Goal: Task Accomplishment & Management: Use online tool/utility

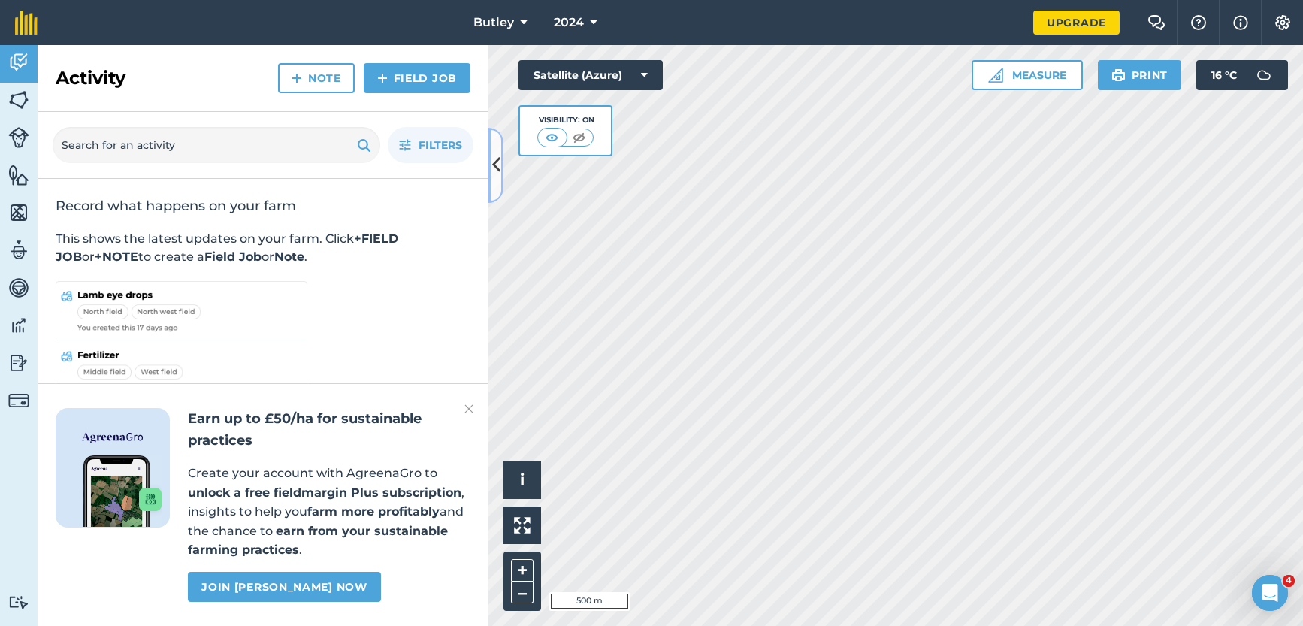
click at [498, 166] on icon at bounding box center [496, 165] width 8 height 26
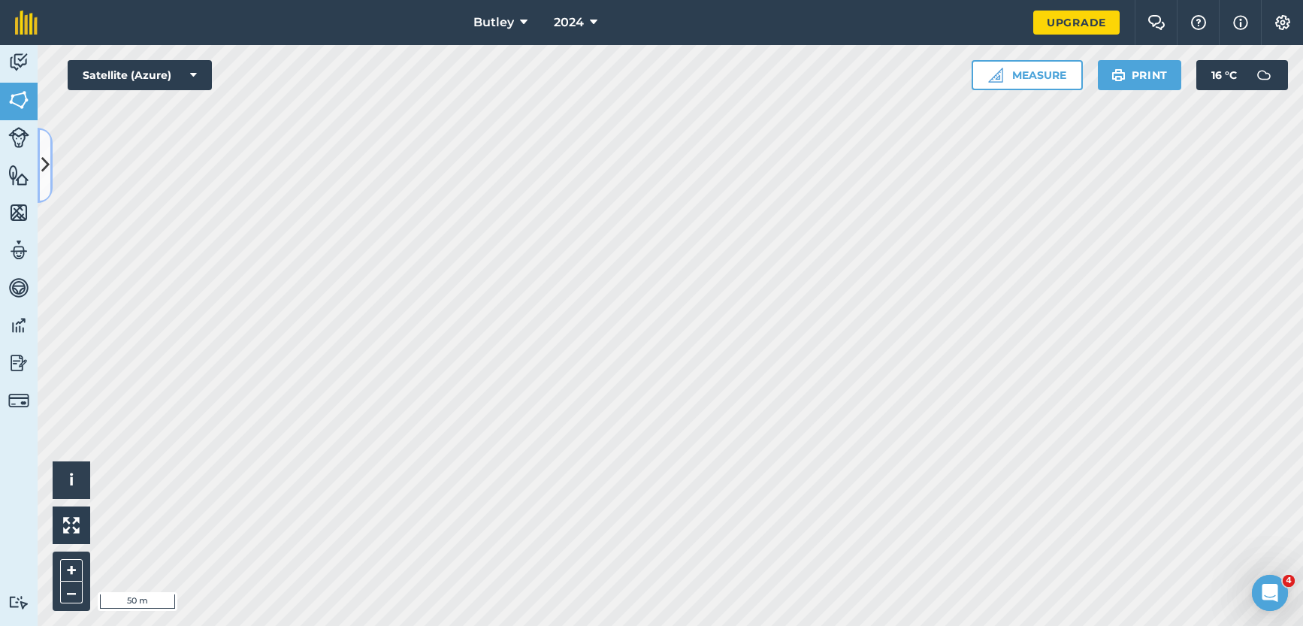
click at [42, 172] on icon at bounding box center [45, 165] width 8 height 26
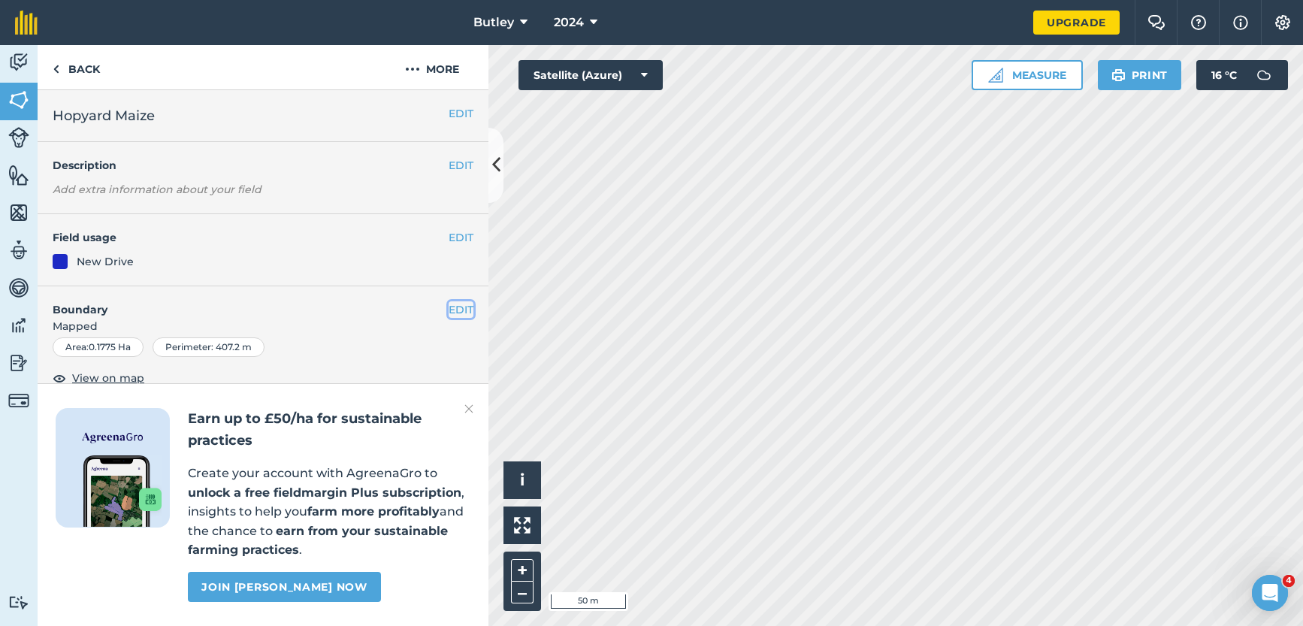
click at [449, 310] on button "EDIT" at bounding box center [461, 309] width 25 height 17
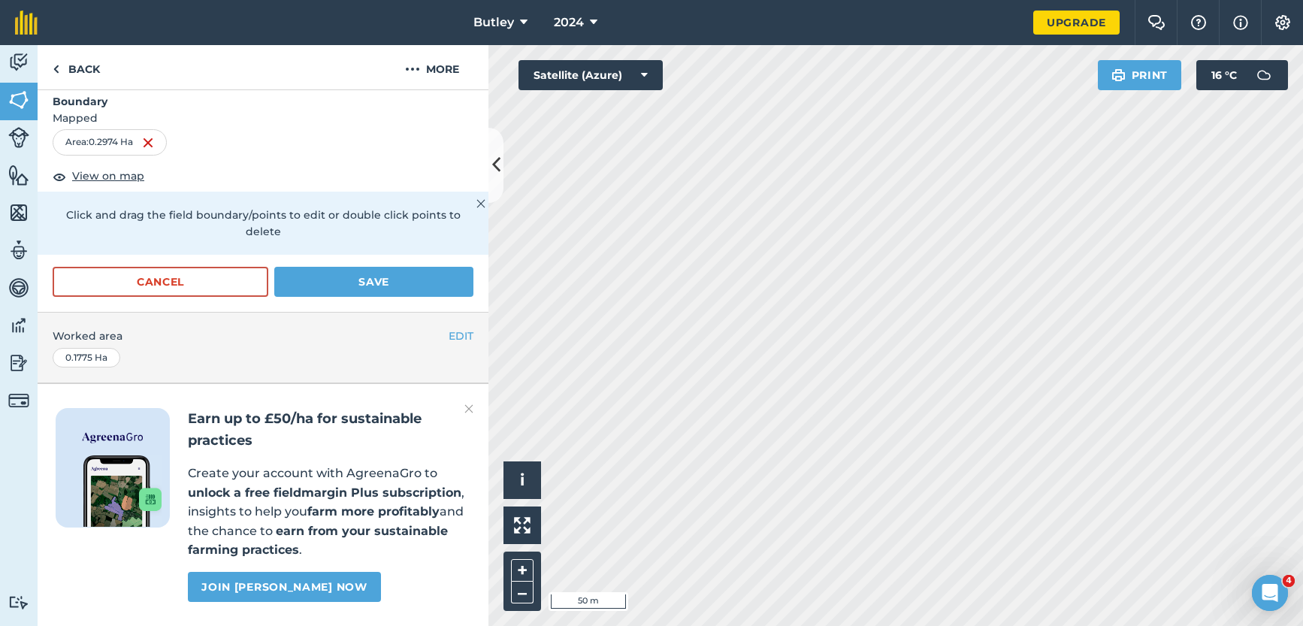
scroll to position [226, 0]
click at [332, 267] on button "Save" at bounding box center [373, 282] width 199 height 30
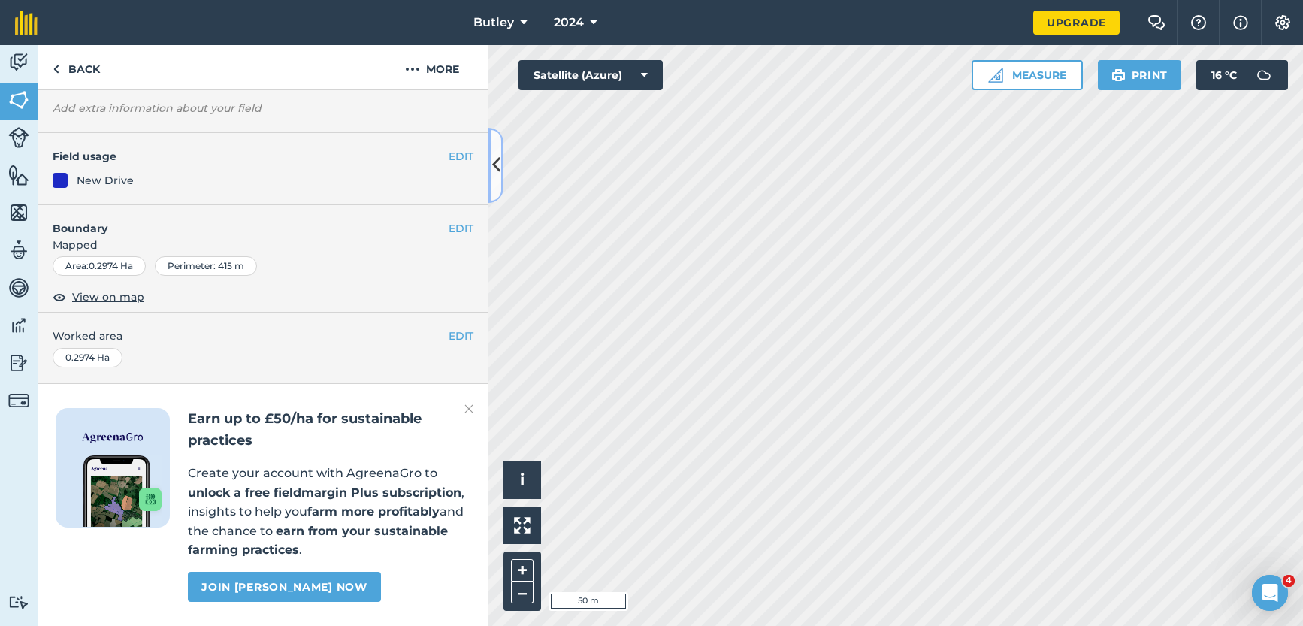
click at [493, 165] on icon at bounding box center [496, 165] width 8 height 26
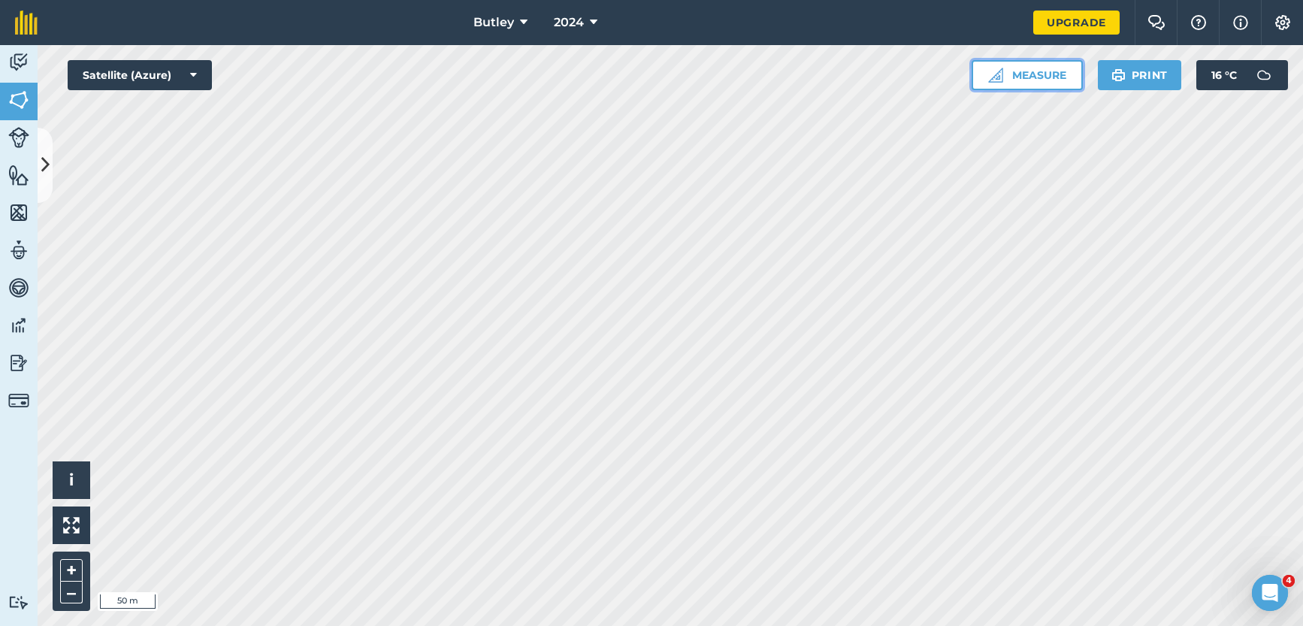
click at [1035, 79] on button "Measure" at bounding box center [1027, 75] width 111 height 30
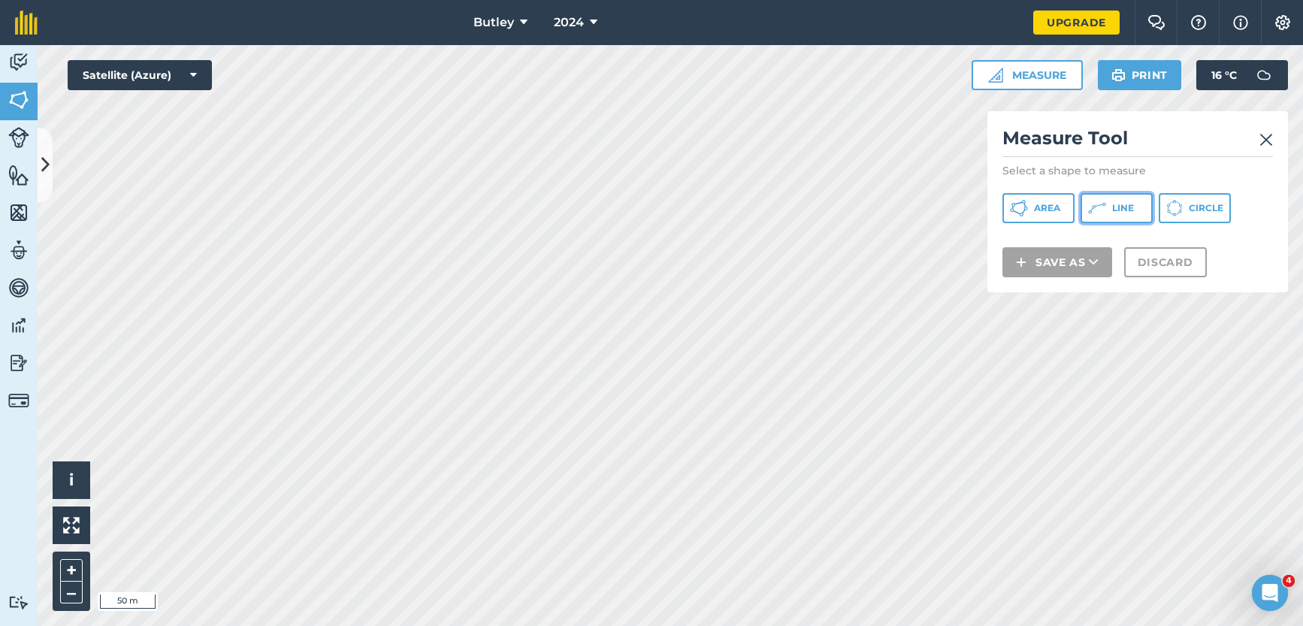
click at [1114, 202] on span "Line" at bounding box center [1124, 208] width 22 height 12
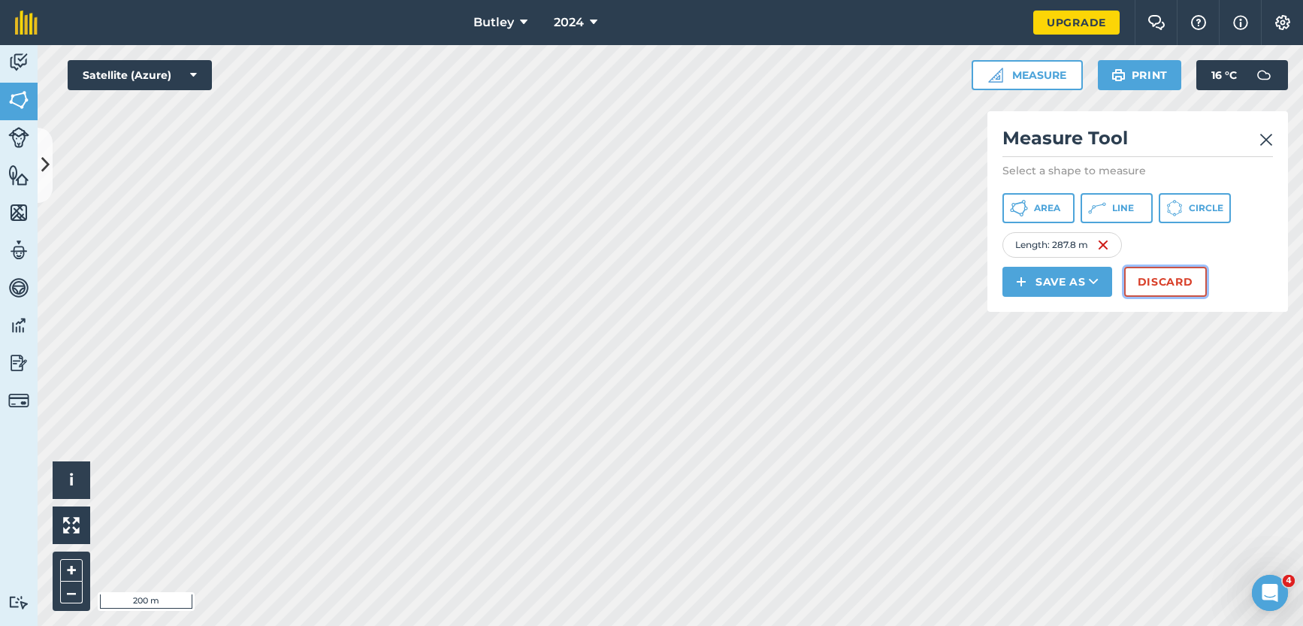
click at [1170, 285] on button "Discard" at bounding box center [1166, 282] width 83 height 30
